Goal: Task Accomplishment & Management: Manage account settings

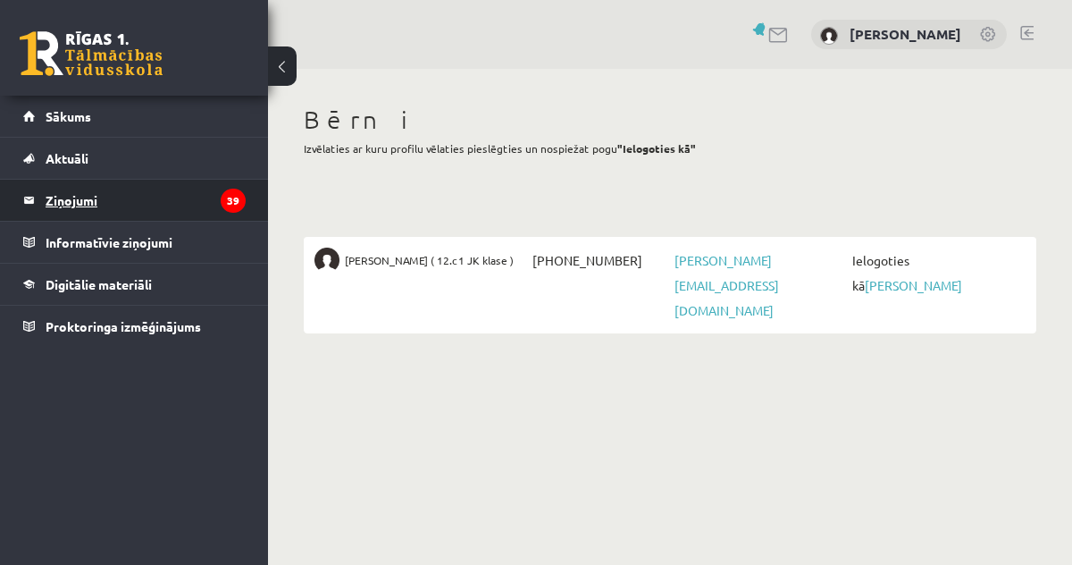
click at [63, 201] on legend "Ziņojumi 39" at bounding box center [146, 200] width 200 height 41
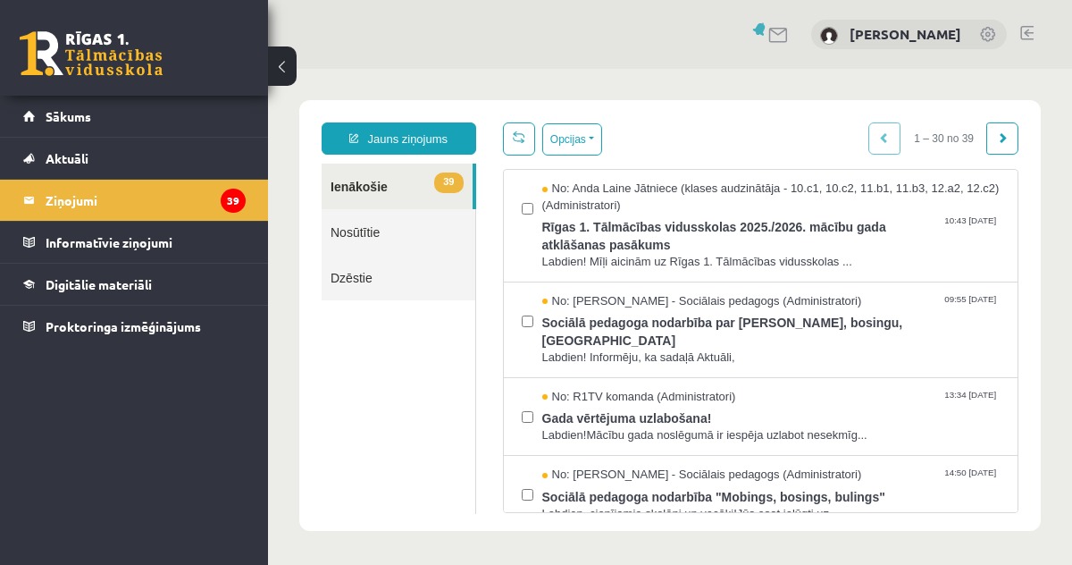
scroll to position [1, 0]
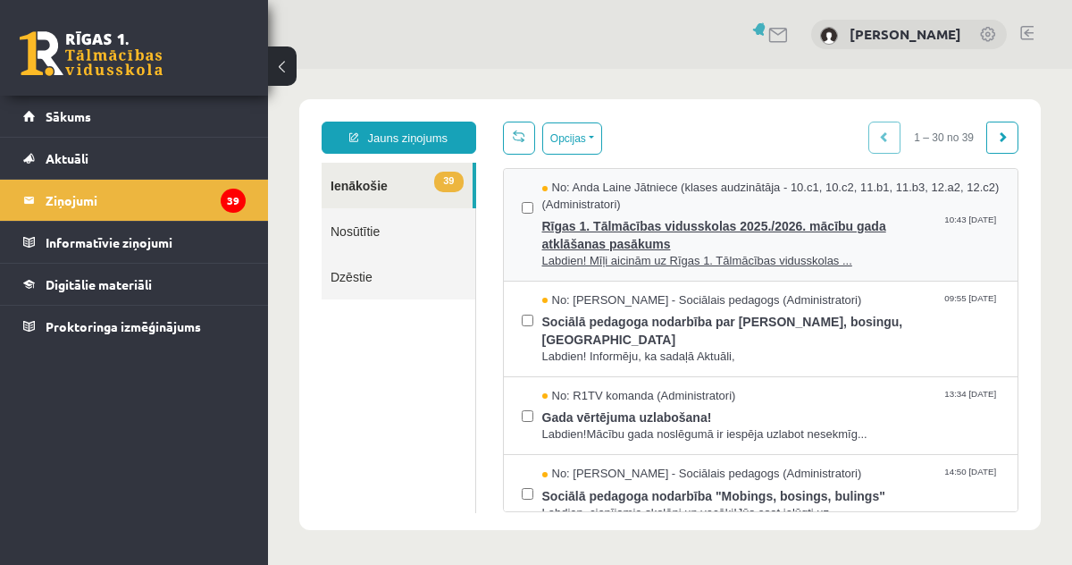
click at [627, 240] on span "Rīgas 1. Tālmācības vidusskolas 2025./2026. mācību gada atklāšanas pasākums" at bounding box center [771, 233] width 458 height 40
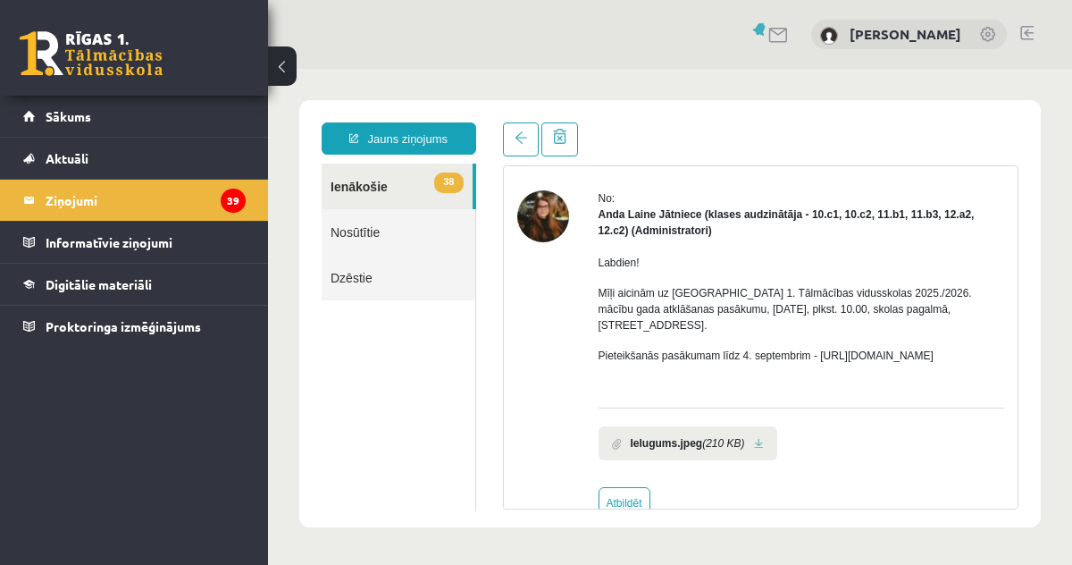
scroll to position [0, 0]
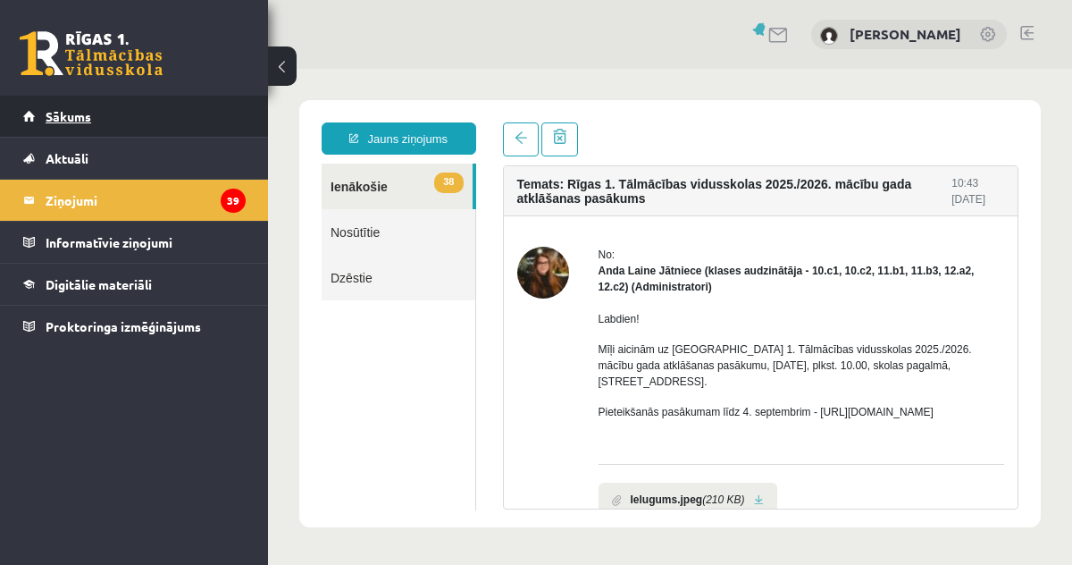
click at [64, 115] on span "Sākums" at bounding box center [69, 116] width 46 height 16
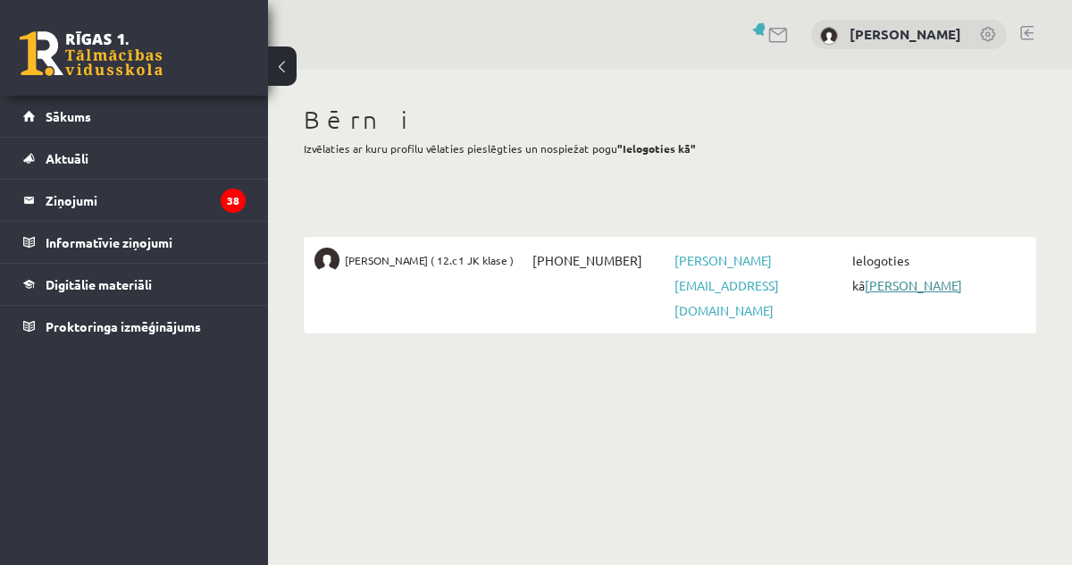
click at [889, 284] on link "[PERSON_NAME]" at bounding box center [913, 285] width 97 height 16
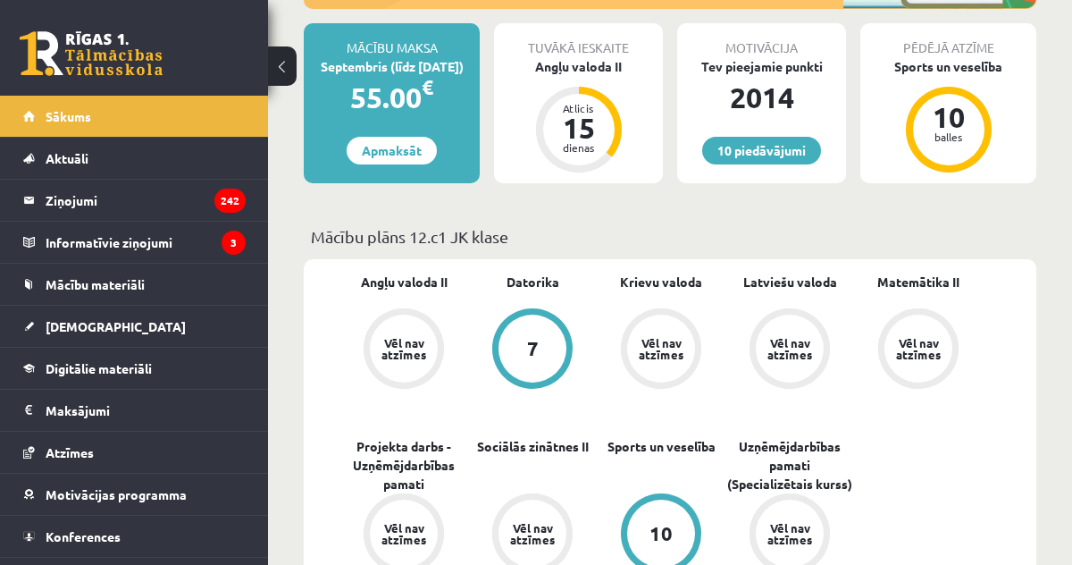
scroll to position [519, 0]
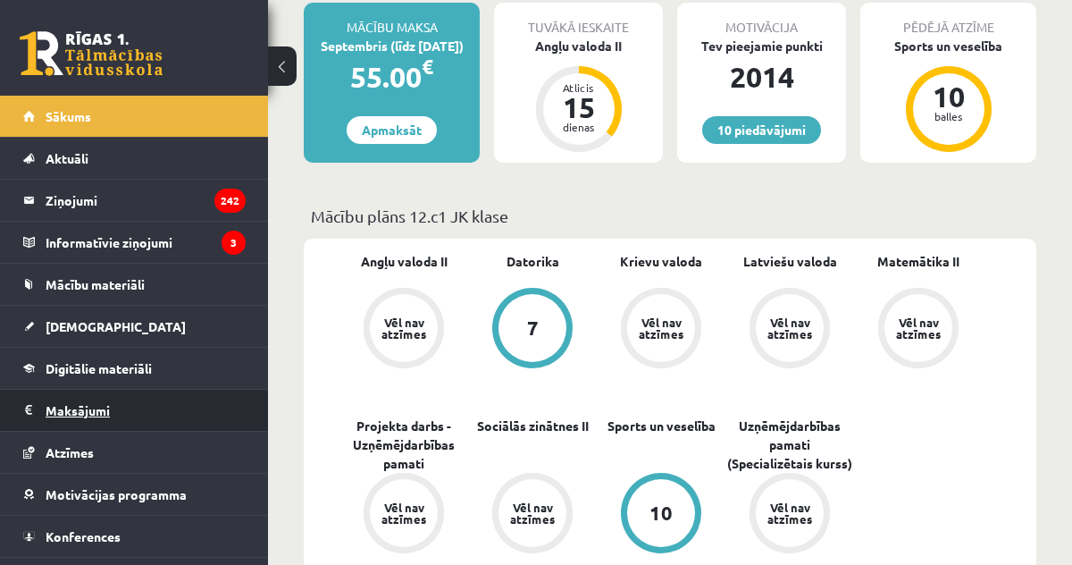
click at [75, 410] on legend "Maksājumi 0" at bounding box center [146, 410] width 200 height 41
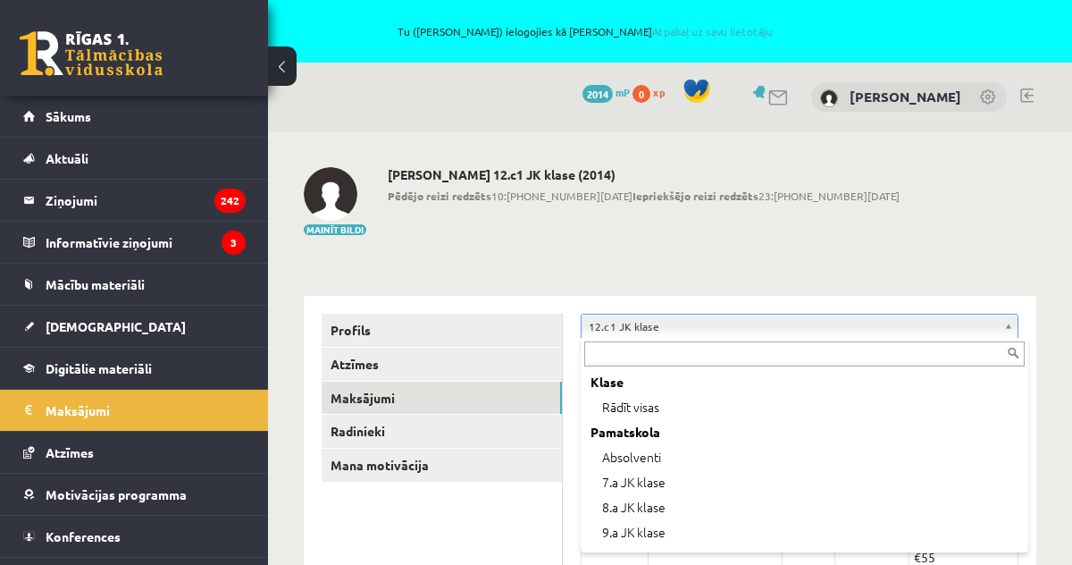
scroll to position [572, 0]
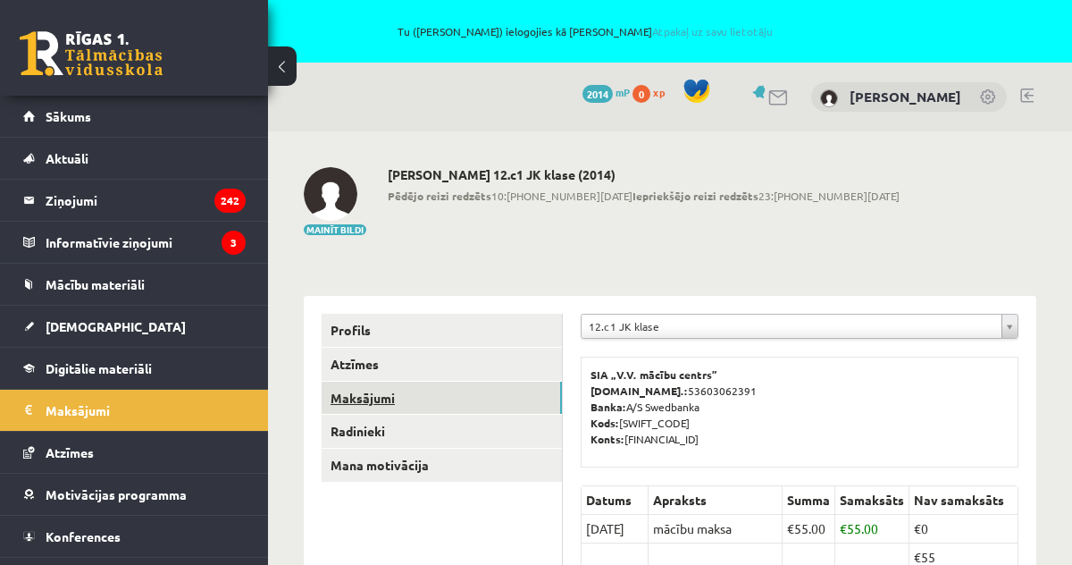
click at [360, 401] on link "Maksājumi" at bounding box center [442, 398] width 240 height 33
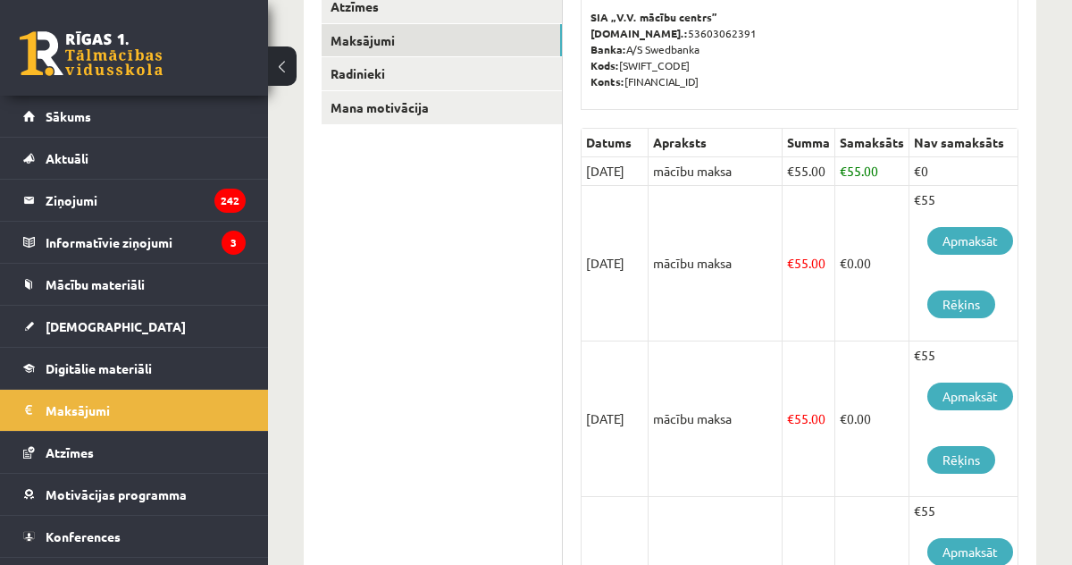
scroll to position [363, 10]
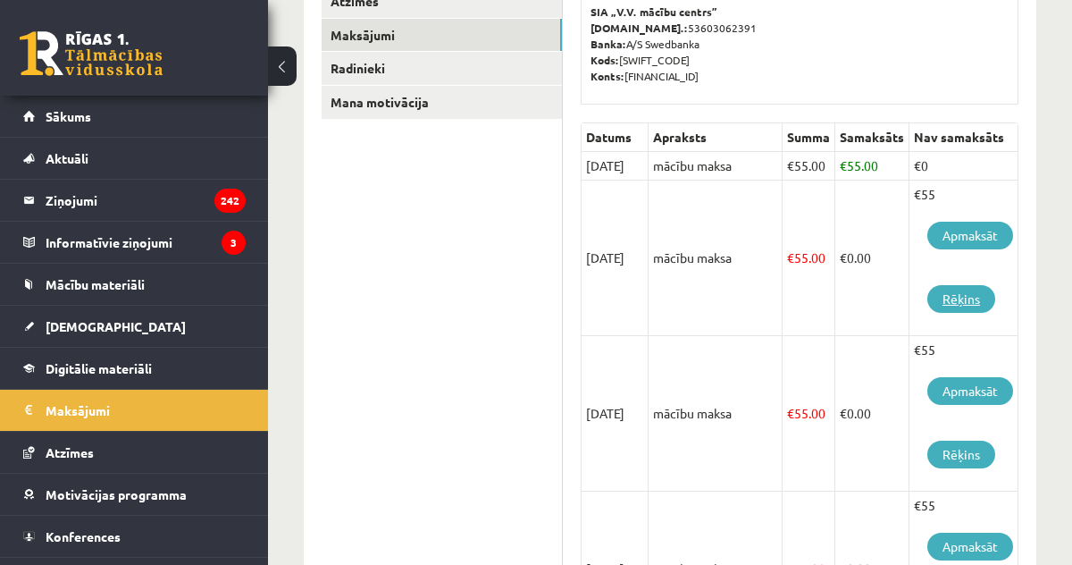
click at [954, 301] on link "Rēķins" at bounding box center [962, 299] width 68 height 28
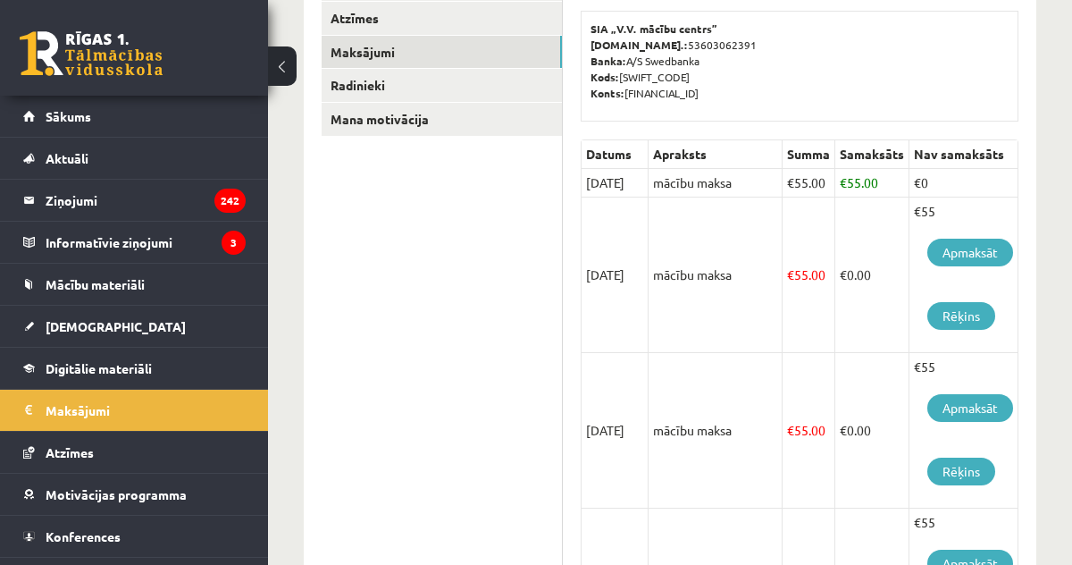
scroll to position [340, 10]
